Goal: Find contact information: Find contact information

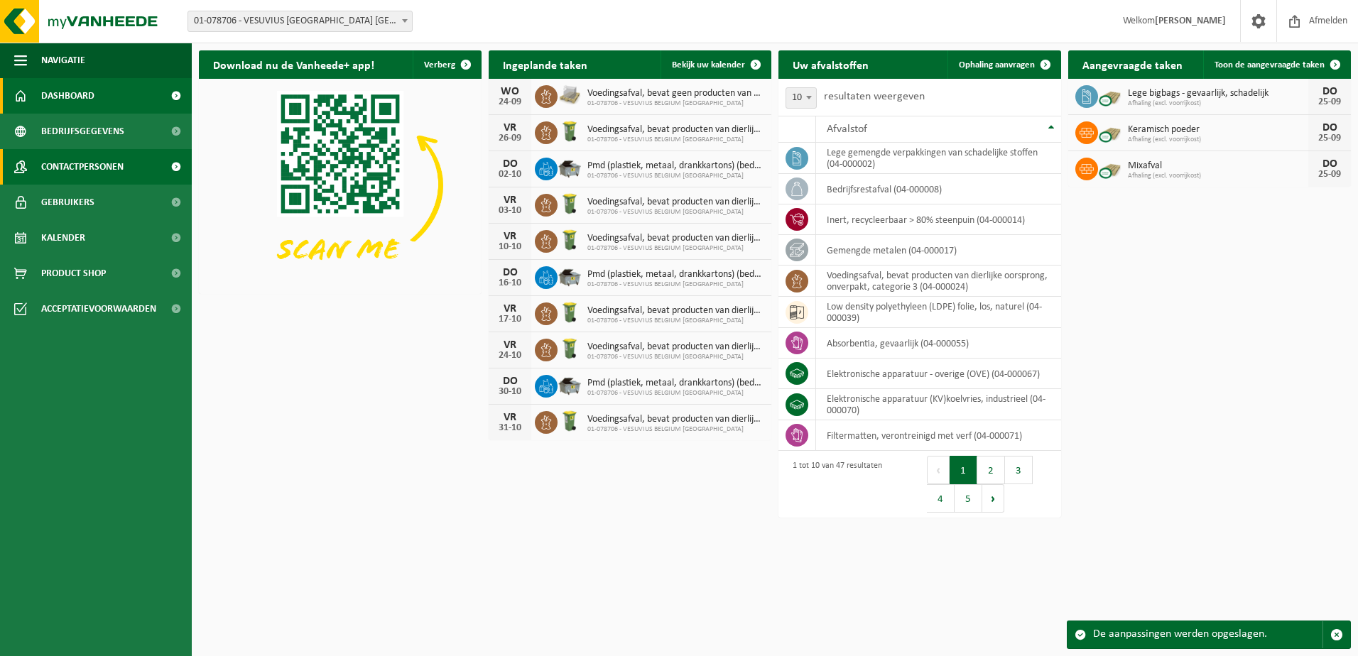
click at [94, 165] on span "Contactpersonen" at bounding box center [82, 167] width 82 height 36
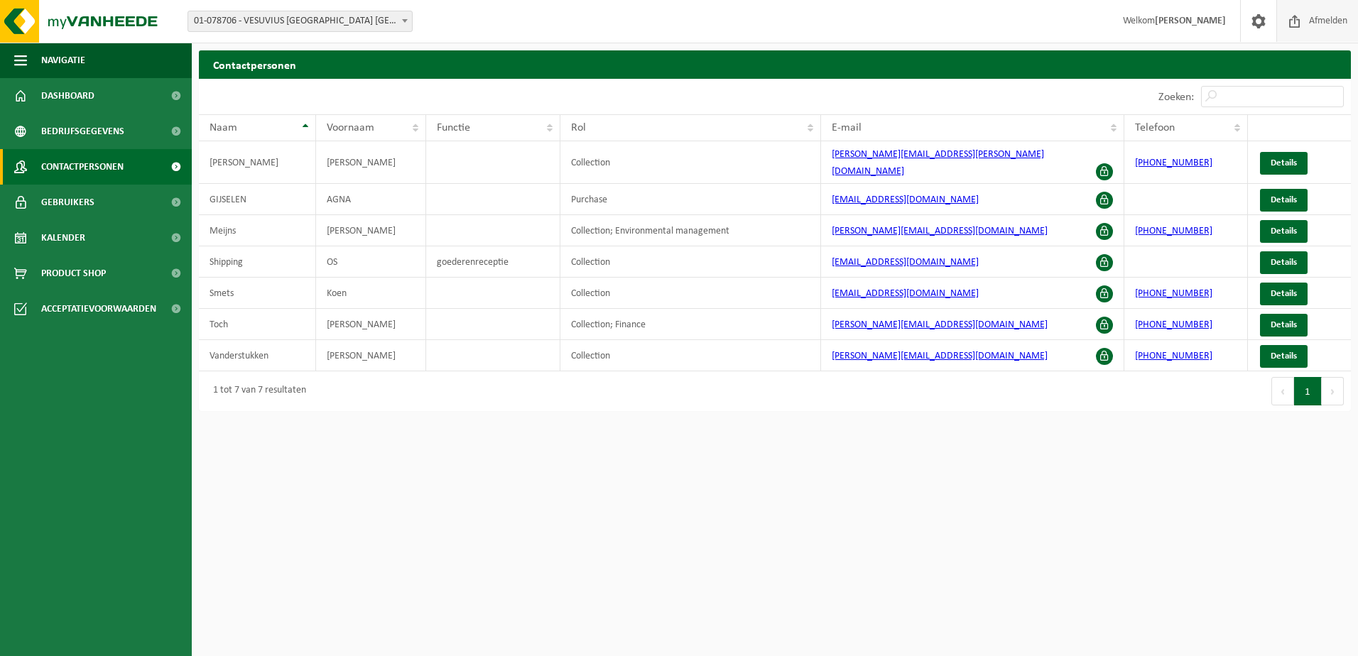
click at [1329, 18] on span "Afmelden" at bounding box center [1328, 21] width 45 height 42
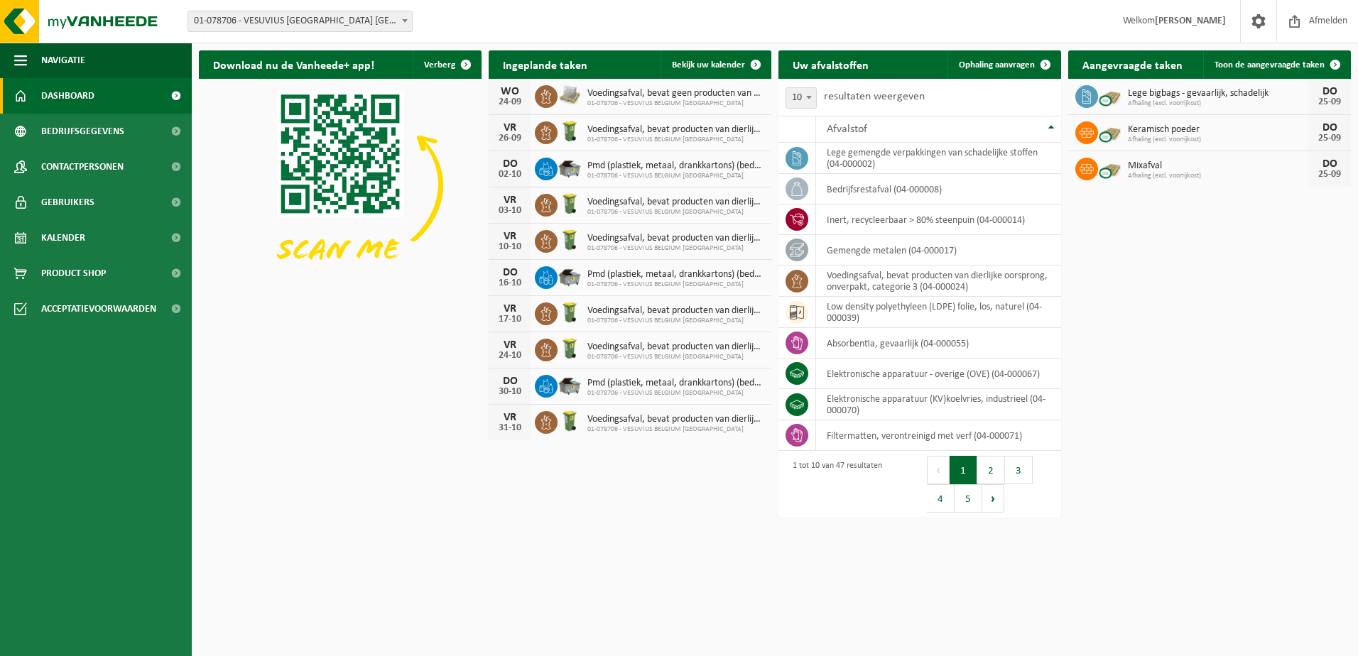
click at [84, 94] on span "Dashboard" at bounding box center [67, 96] width 53 height 36
click at [1115, 63] on h2 "Aangevraagde taken" at bounding box center [1132, 64] width 129 height 28
